Goal: Navigation & Orientation: Understand site structure

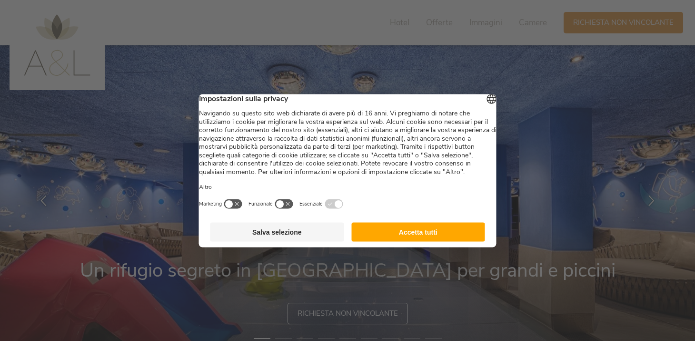
click at [415, 237] on button "Accetta tutti" at bounding box center [419, 231] width 134 height 19
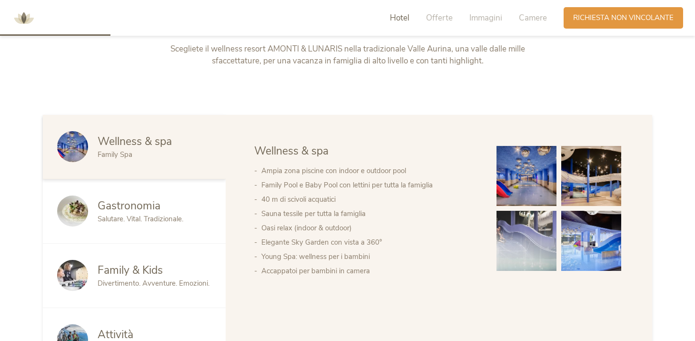
scroll to position [446, 0]
click at [583, 185] on img at bounding box center [592, 175] width 60 height 60
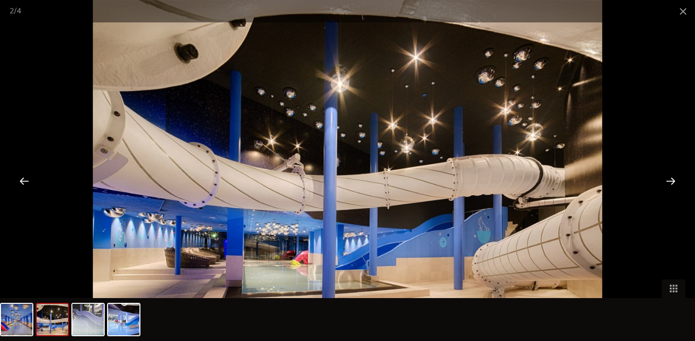
click at [669, 184] on div at bounding box center [671, 181] width 30 height 30
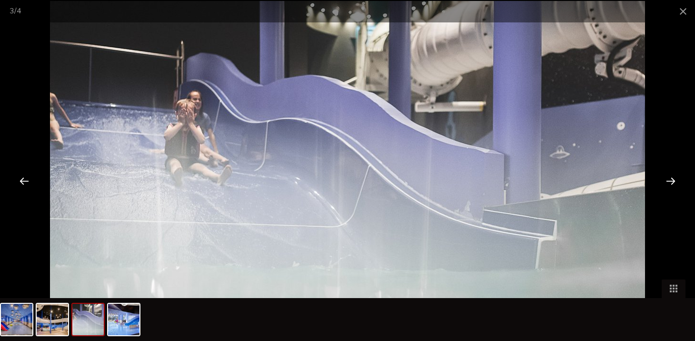
click at [669, 184] on div at bounding box center [671, 181] width 30 height 30
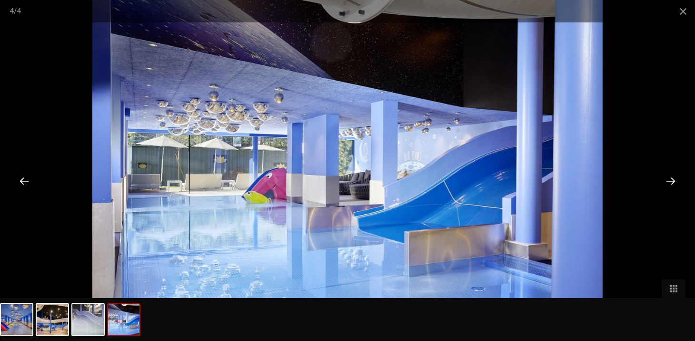
click at [669, 183] on div at bounding box center [671, 181] width 30 height 30
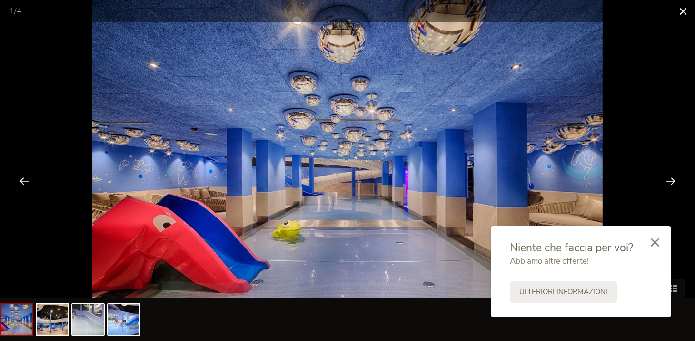
click at [683, 9] on span at bounding box center [684, 11] width 24 height 22
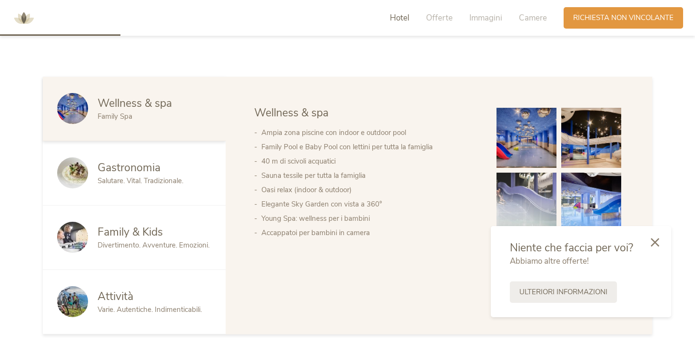
scroll to position [486, 0]
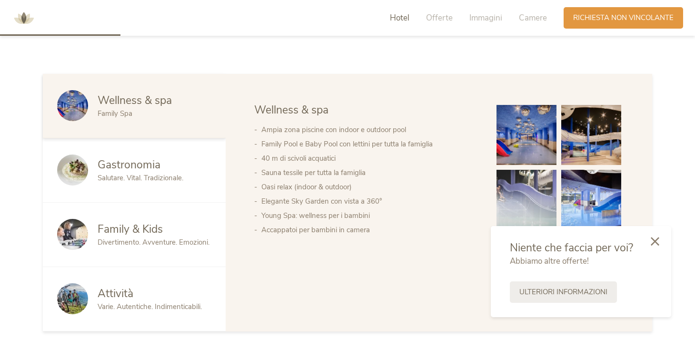
click at [657, 237] on icon at bounding box center [655, 241] width 9 height 9
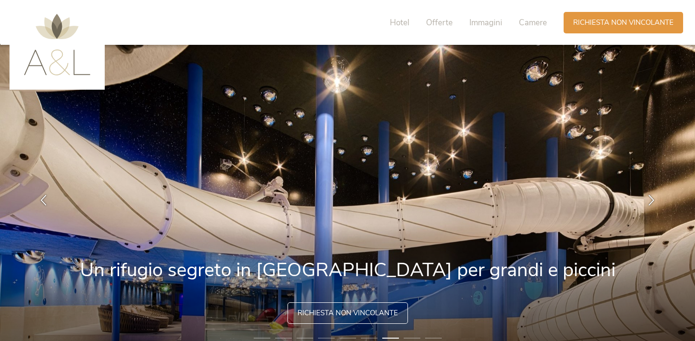
scroll to position [1, 0]
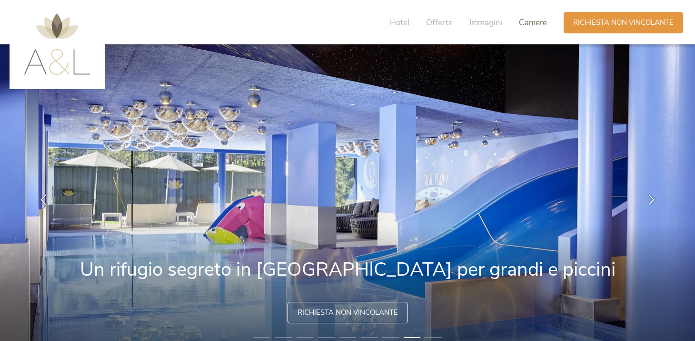
click at [527, 24] on span "Camere" at bounding box center [533, 22] width 28 height 11
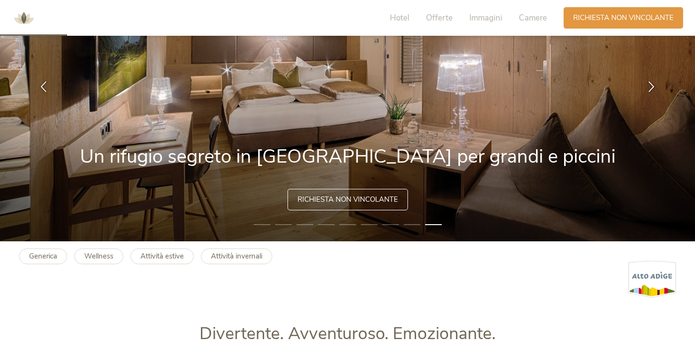
scroll to position [0, 0]
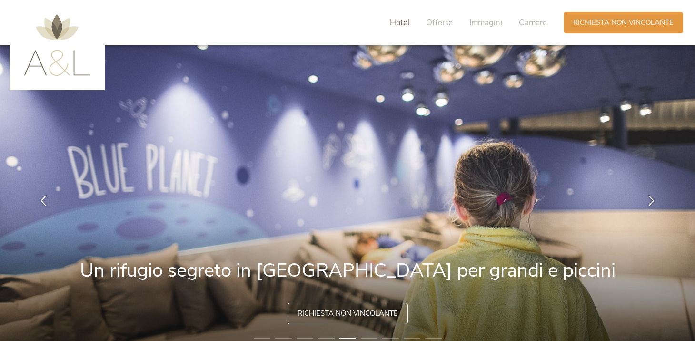
click at [401, 19] on span "Hotel" at bounding box center [400, 22] width 20 height 11
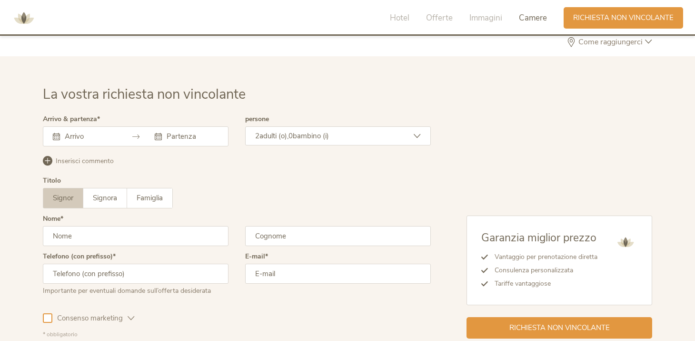
scroll to position [2804, 0]
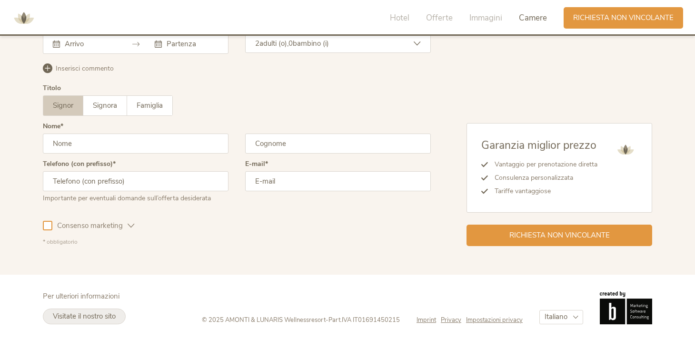
click at [87, 311] on span "Visitate il nostro sito" at bounding box center [84, 316] width 63 height 10
